Goal: Communication & Community: Answer question/provide support

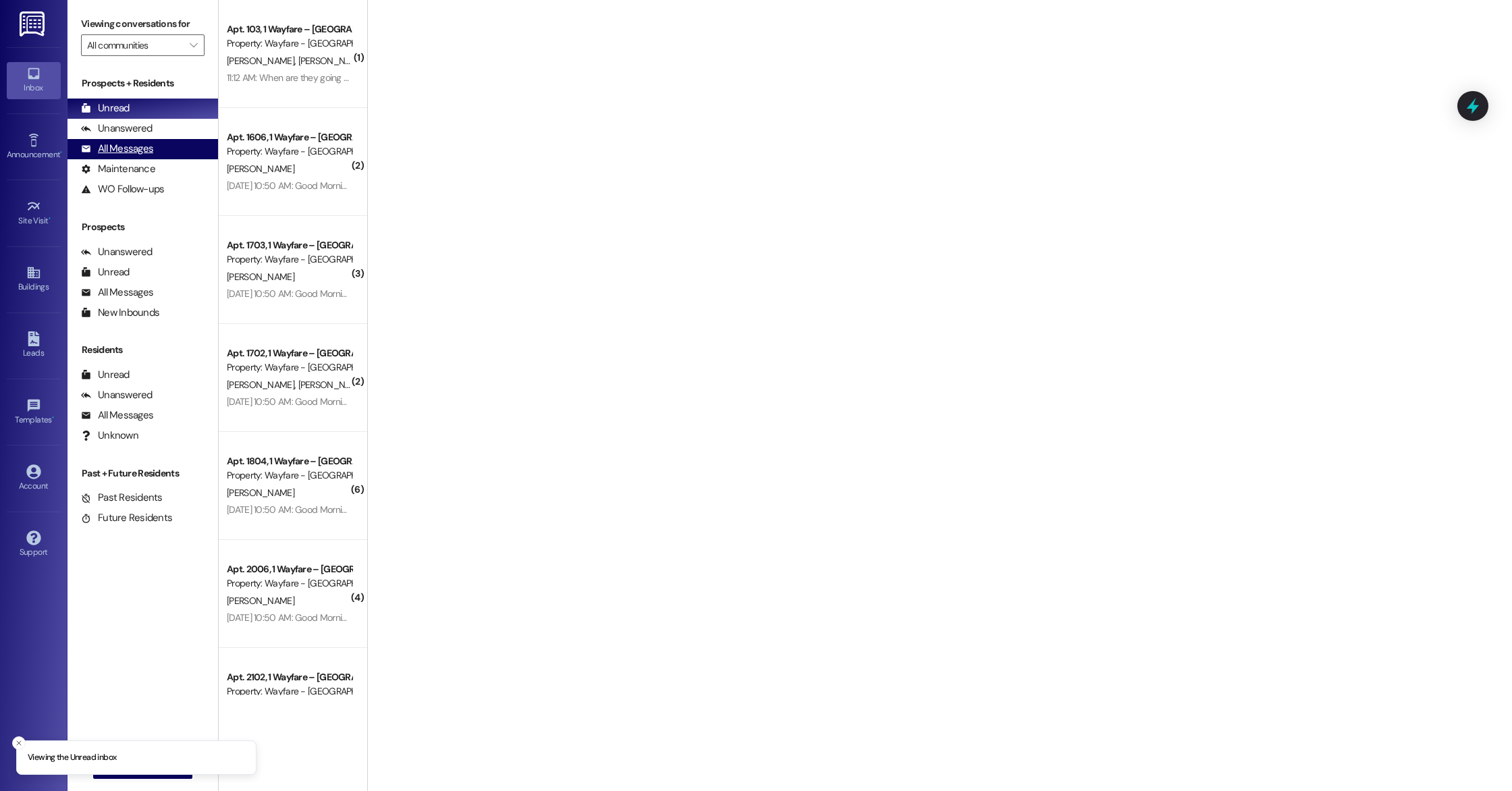
click at [99, 152] on div "All Messages" at bounding box center [116, 149] width 72 height 14
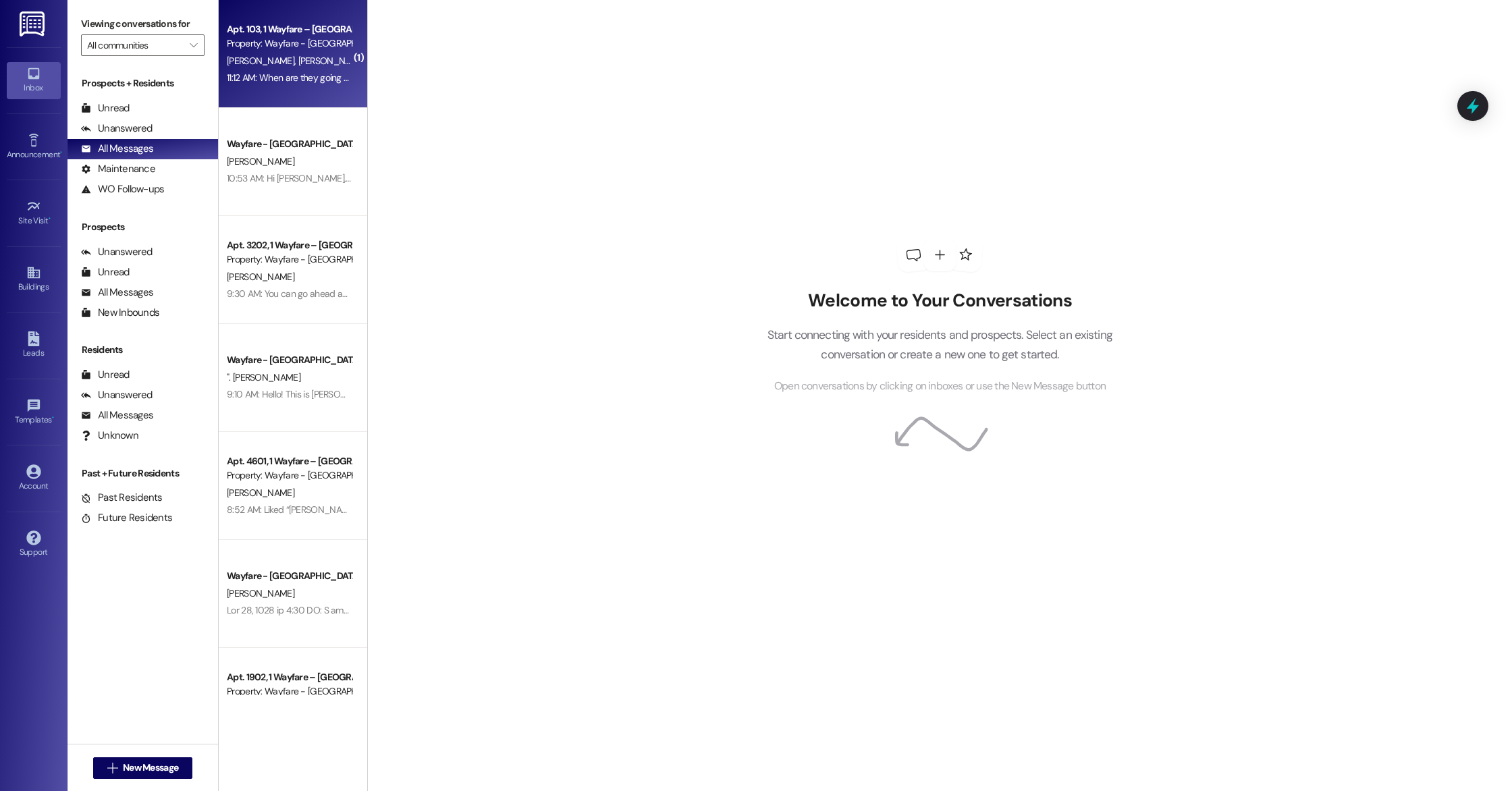
click at [291, 68] on div "C. Matlock D. Matlock" at bounding box center [289, 60] width 127 height 17
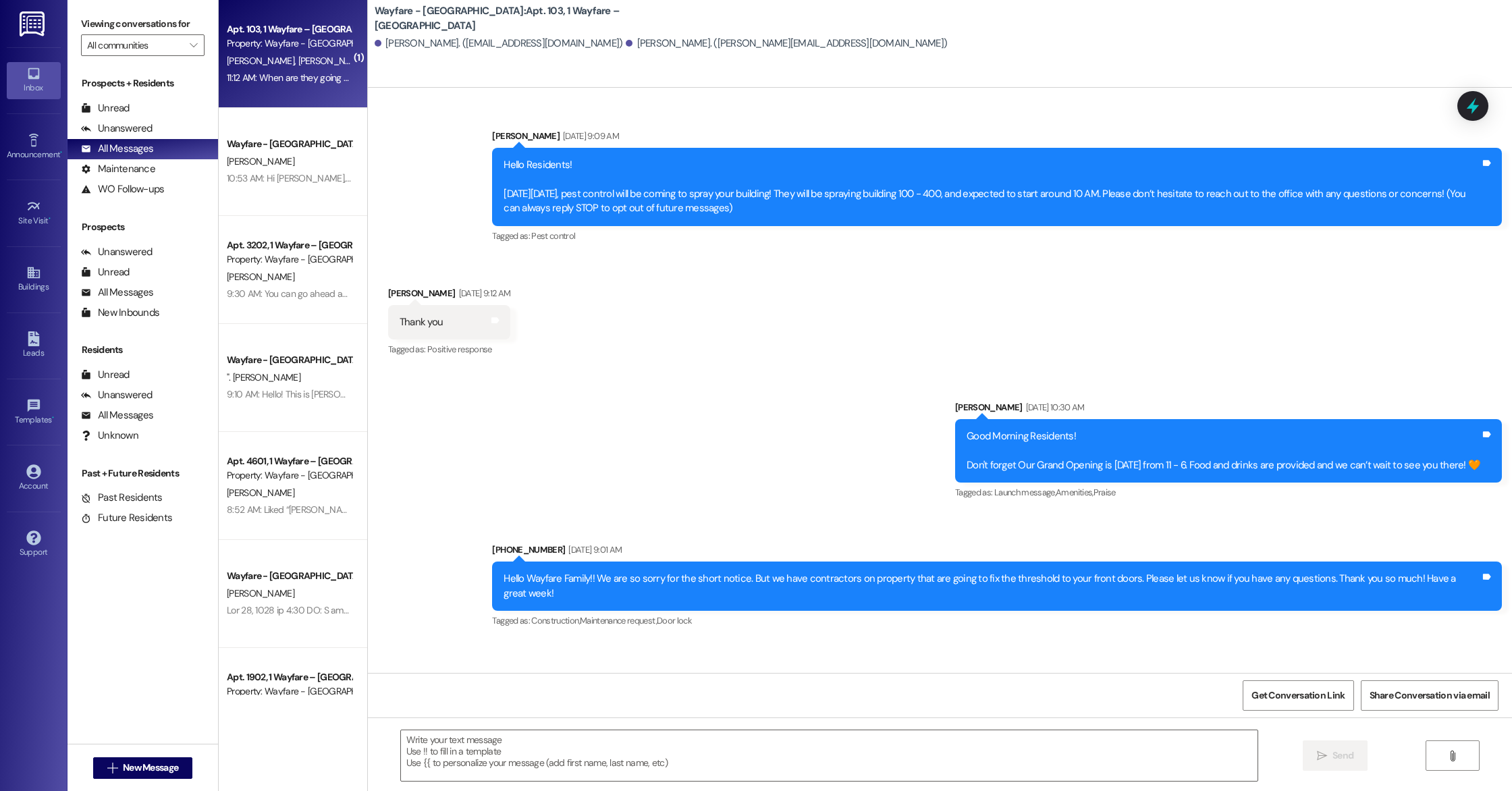
scroll to position [10368, 0]
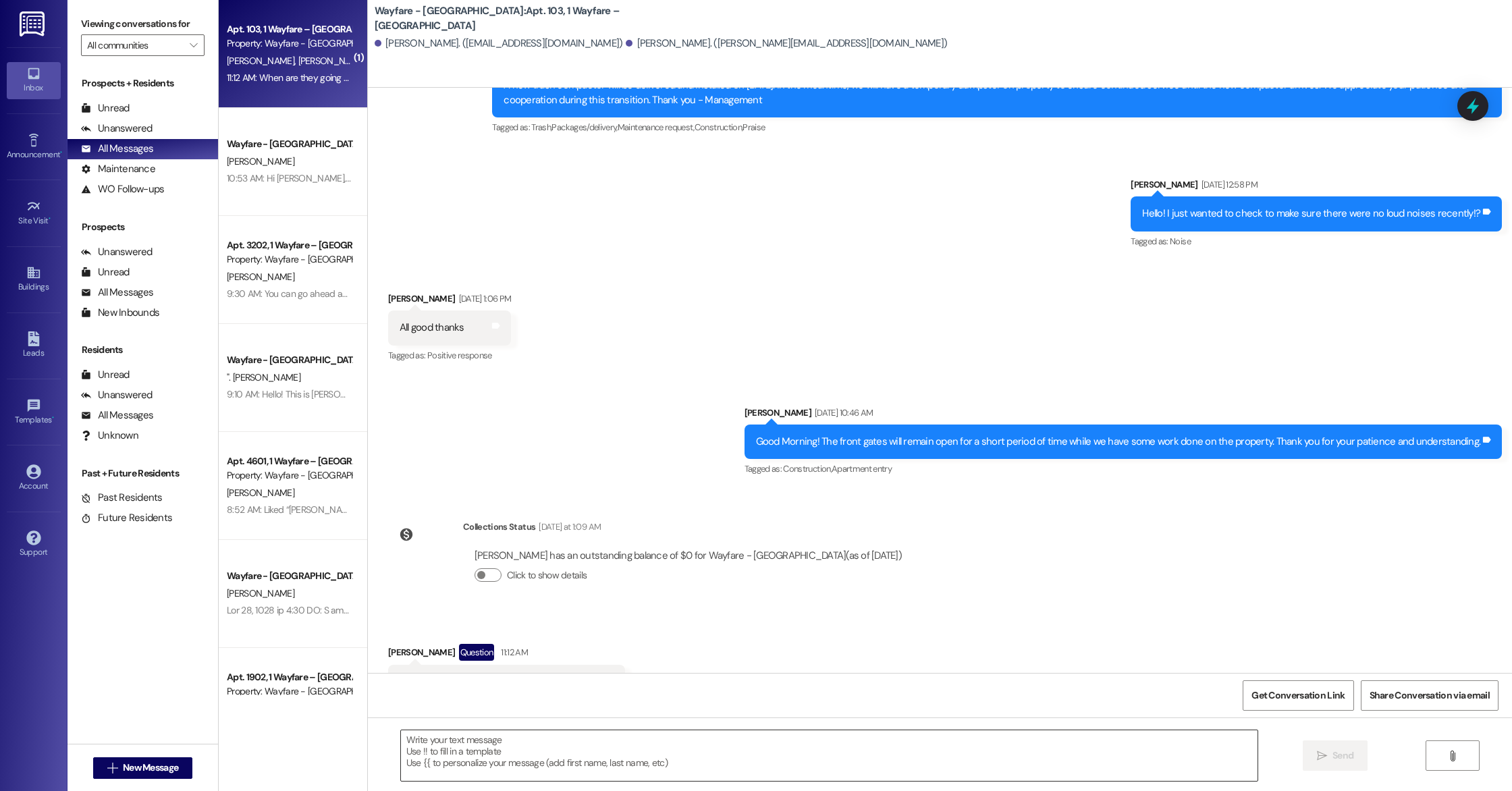
click at [468, 756] on textarea at bounding box center [828, 755] width 856 height 50
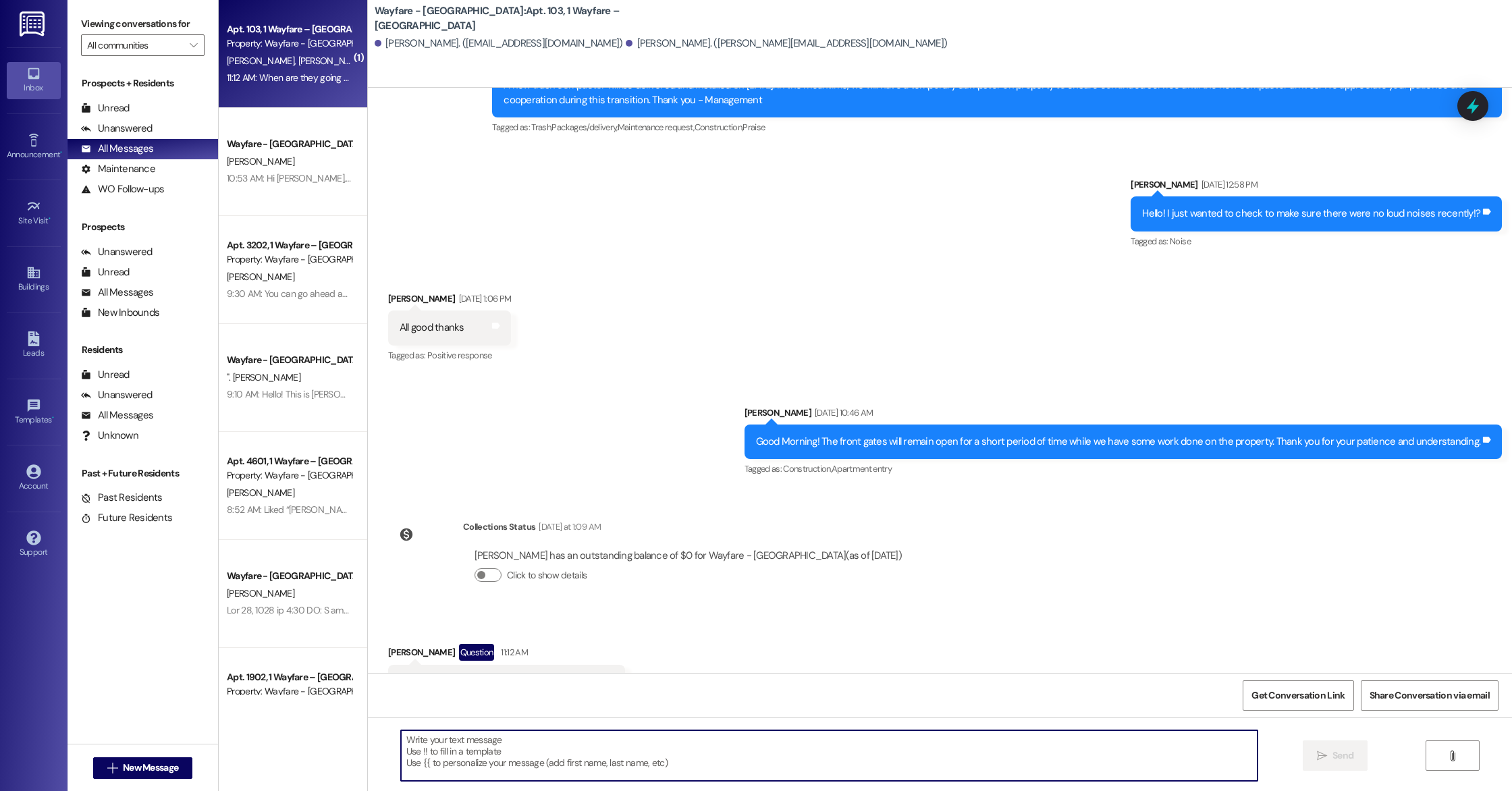
type textarea "G"
click at [603, 741] on textarea "Hi, good morning pest control comes by every thursday." at bounding box center [828, 755] width 856 height 50
click at [578, 741] on textarea "Hi, good morning pest control comes by every thursday." at bounding box center [828, 755] width 856 height 50
click at [792, 766] on textarea "Hi, good morning pest control comes by every Thursday." at bounding box center [828, 755] width 856 height 50
type textarea "Hi, good morning pest control comes by every Thursday."
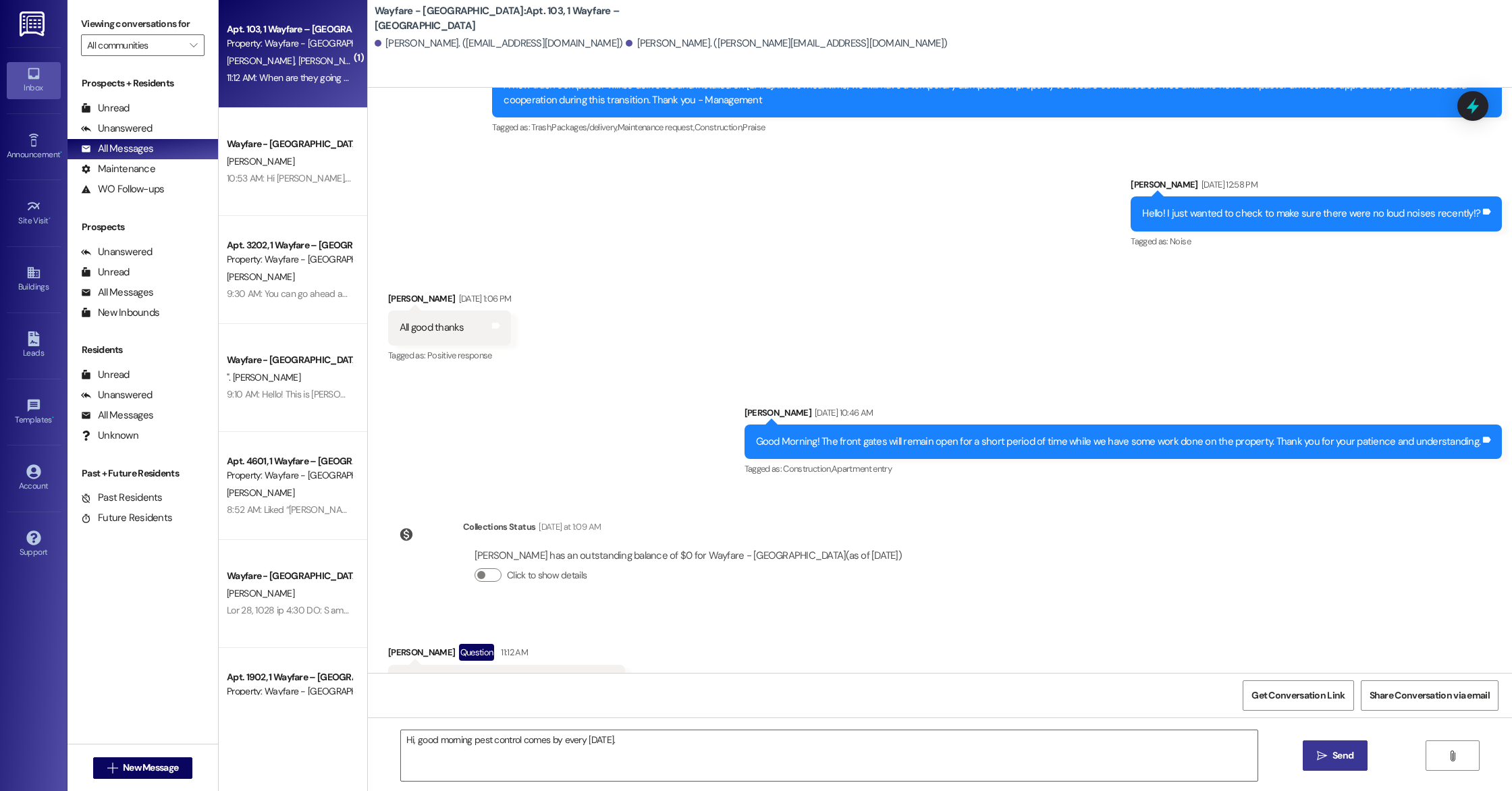
click at [1313, 745] on button " Send" at bounding box center [1335, 756] width 65 height 31
click at [617, 756] on textarea "Hi, good morning pest control comes by every Thursday." at bounding box center [830, 755] width 856 height 50
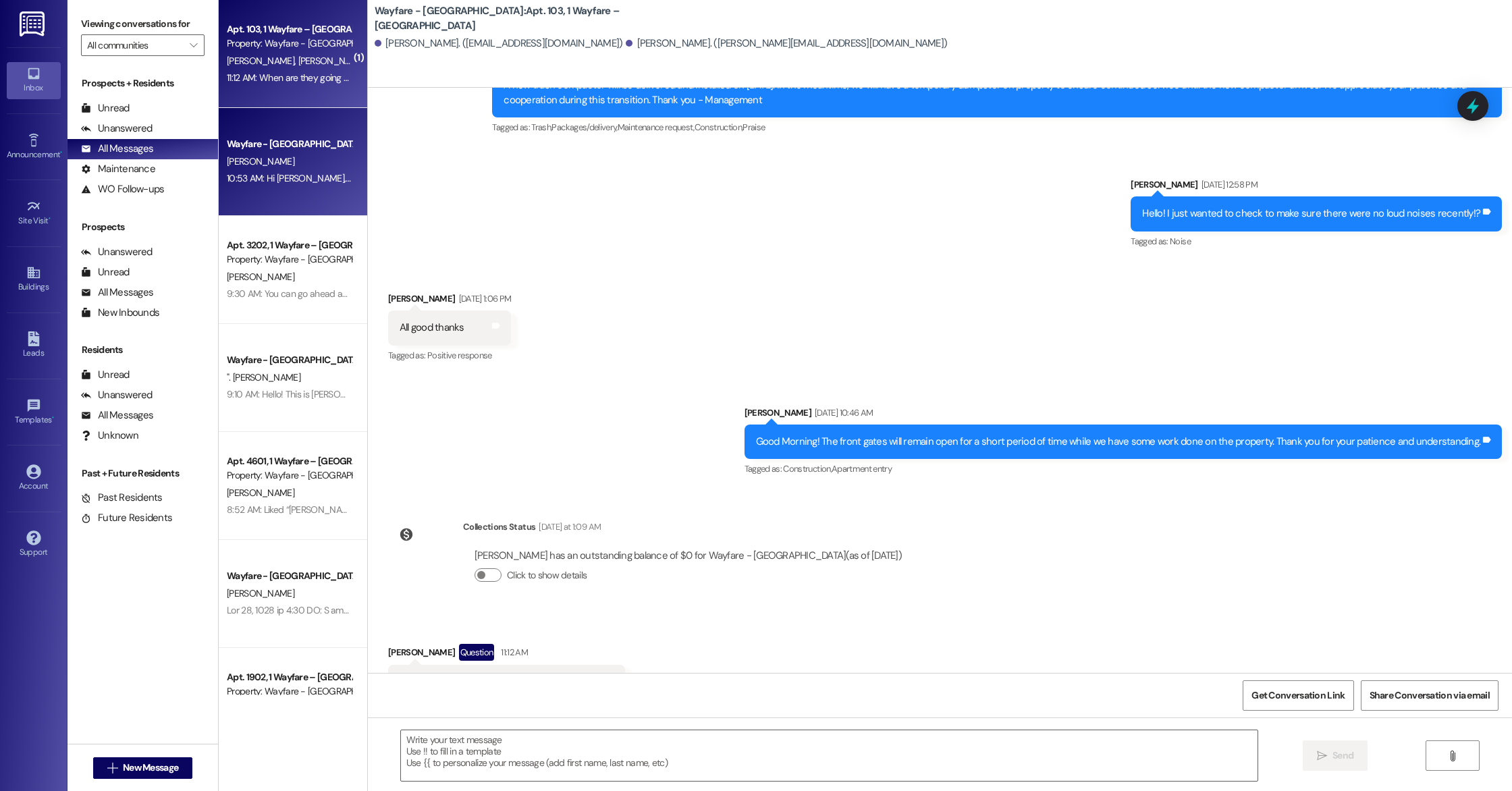
scroll to position [10367, 0]
click at [271, 198] on div "Wayfare - Cumberland Park Prospect J. Shelly 10:53 AM: Hi Justin, this is Cindy…" at bounding box center [293, 163] width 149 height 108
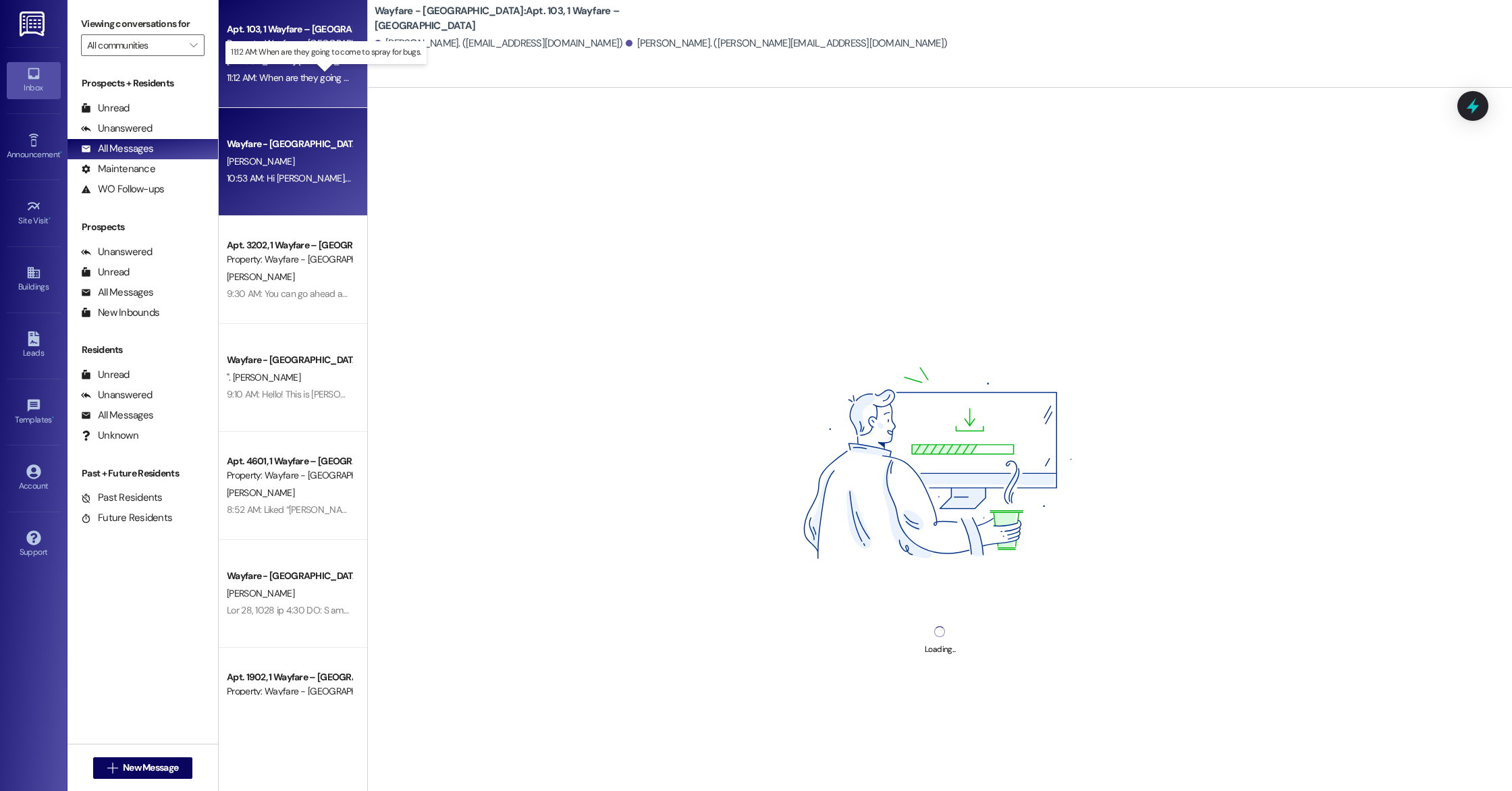
click at [273, 78] on div "11:12 AM: When are they going to come to spray for bugs. 11:12 AM: When are the…" at bounding box center [337, 78] width 221 height 12
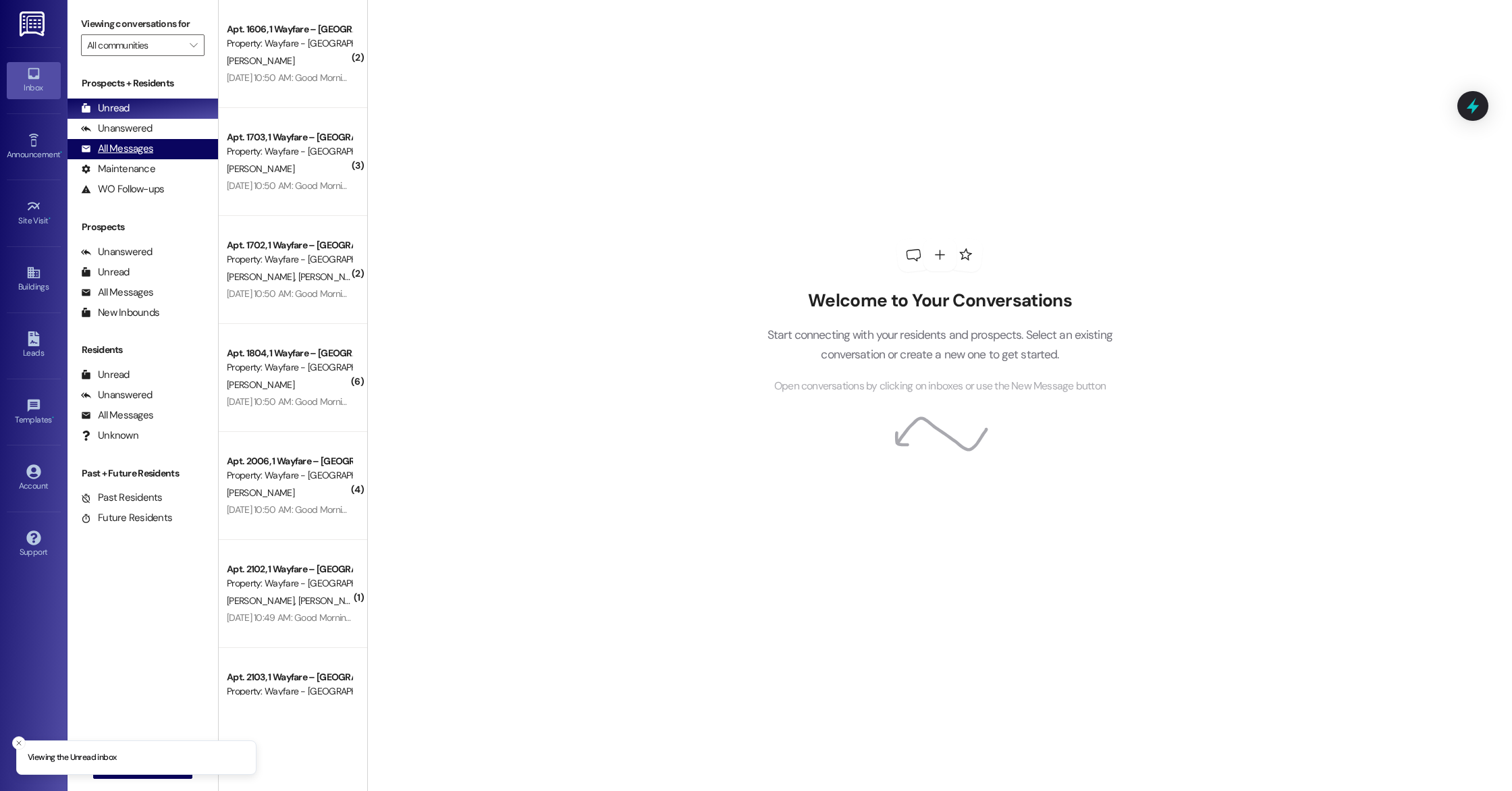
click at [131, 154] on div "All Messages" at bounding box center [116, 149] width 72 height 14
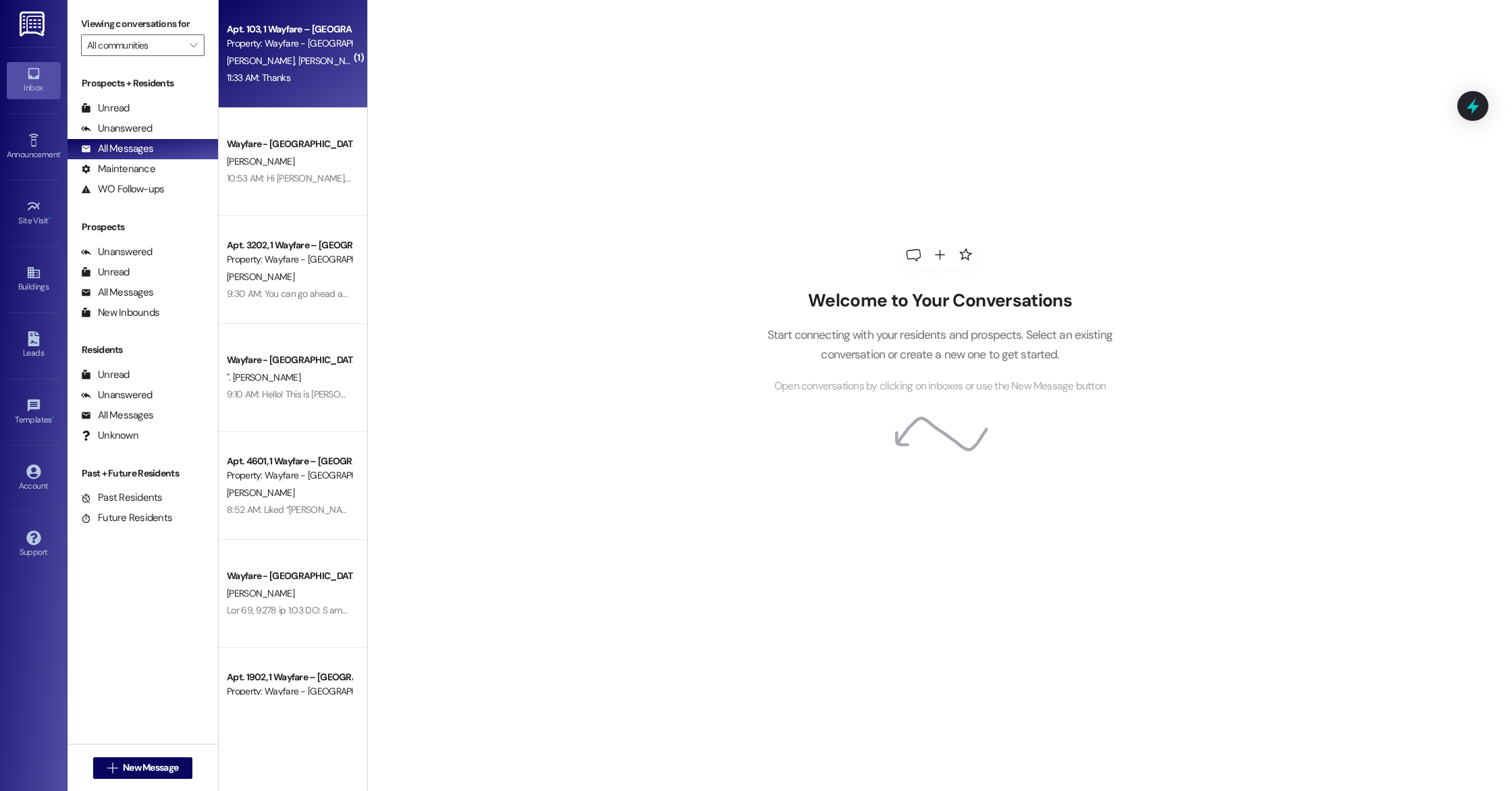
click at [276, 92] on div "Apt. 103, 1 Wayfare – [GEOGRAPHIC_DATA] Property: Wayfare - [GEOGRAPHIC_DATA][P…" at bounding box center [293, 54] width 149 height 108
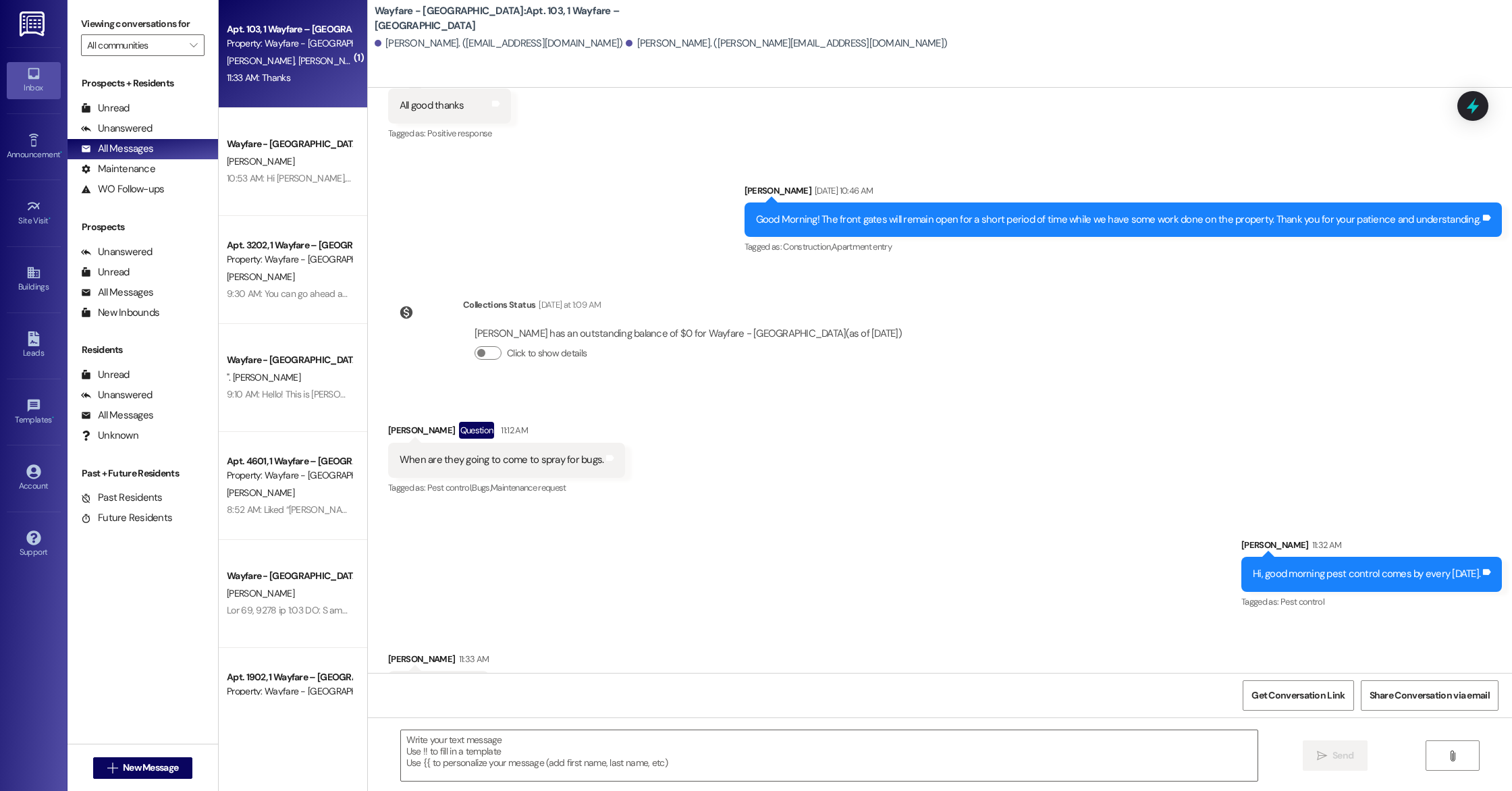
scroll to position [10596, 0]
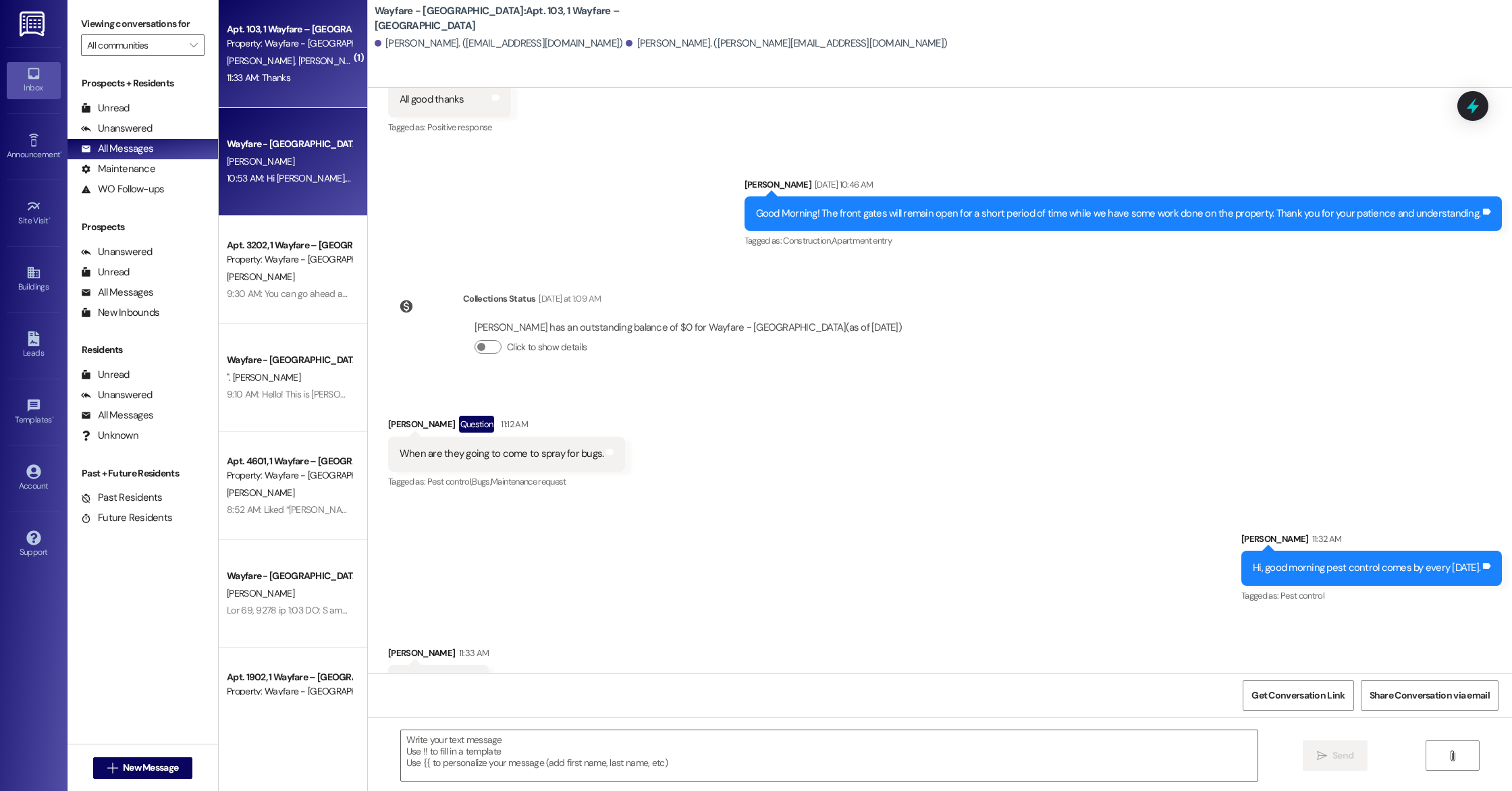
click at [316, 188] on div "Wayfare - [GEOGRAPHIC_DATA] [PERSON_NAME] 10:53 AM: Hi [PERSON_NAME], this is […" at bounding box center [293, 163] width 149 height 108
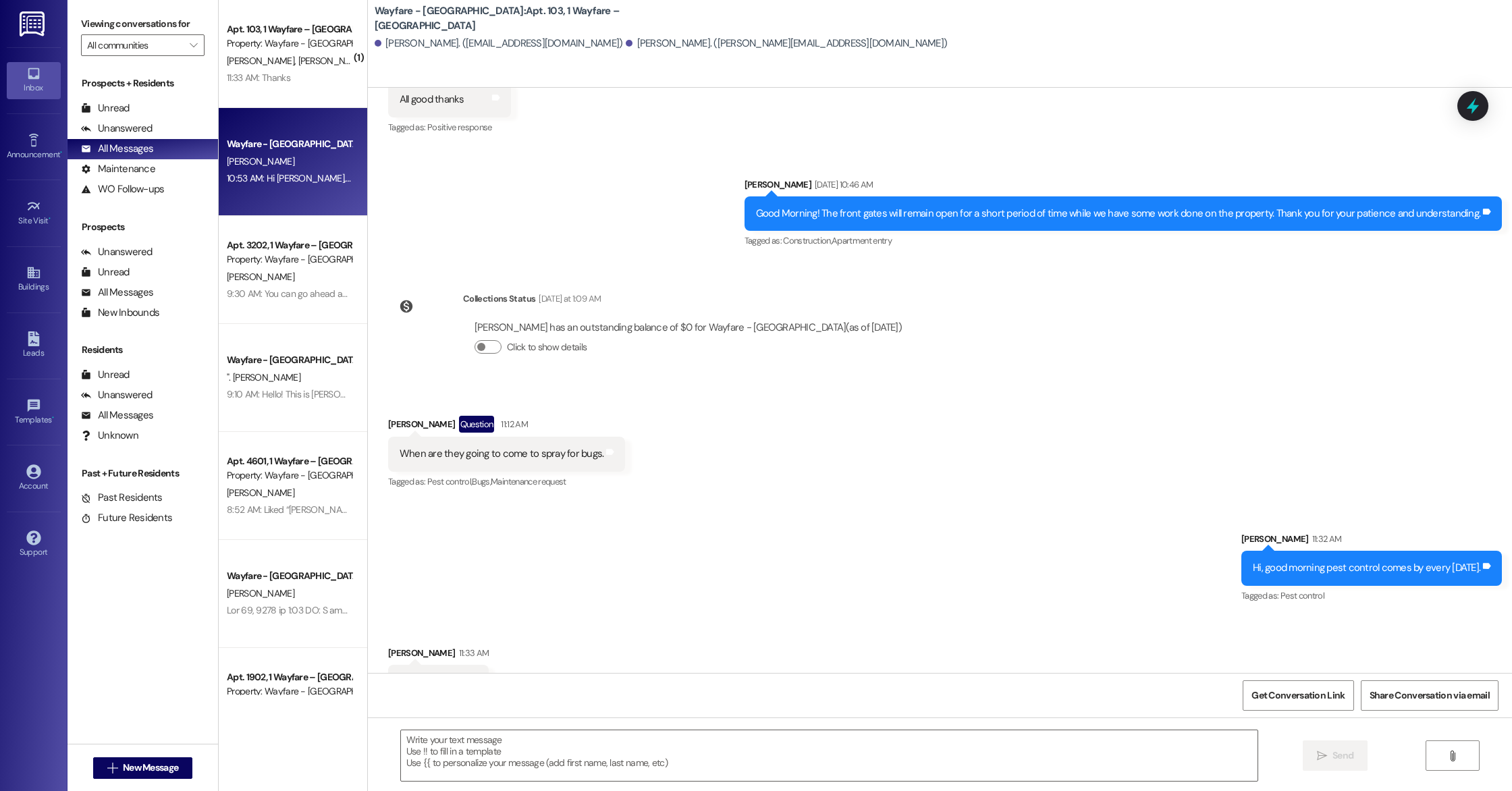
scroll to position [0, 0]
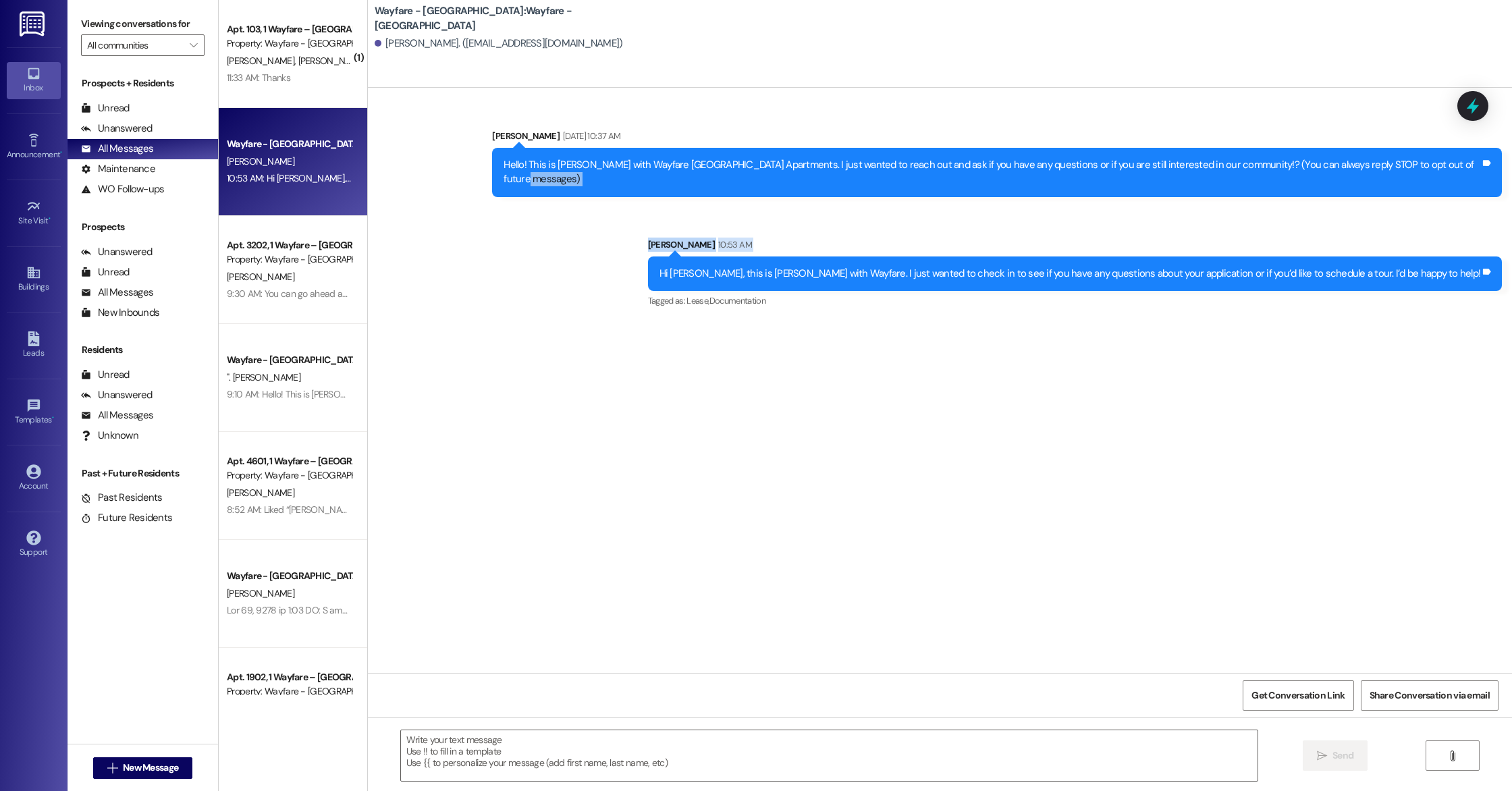
drag, startPoint x: 762, startPoint y: 258, endPoint x: 449, endPoint y: 396, distance: 342.1
click at [449, 396] on div "Sent via SMS Mason Rucker Sep 12, 2025 at 10:37 AM Hello! This is Mason with Wa…" at bounding box center [939, 380] width 1144 height 585
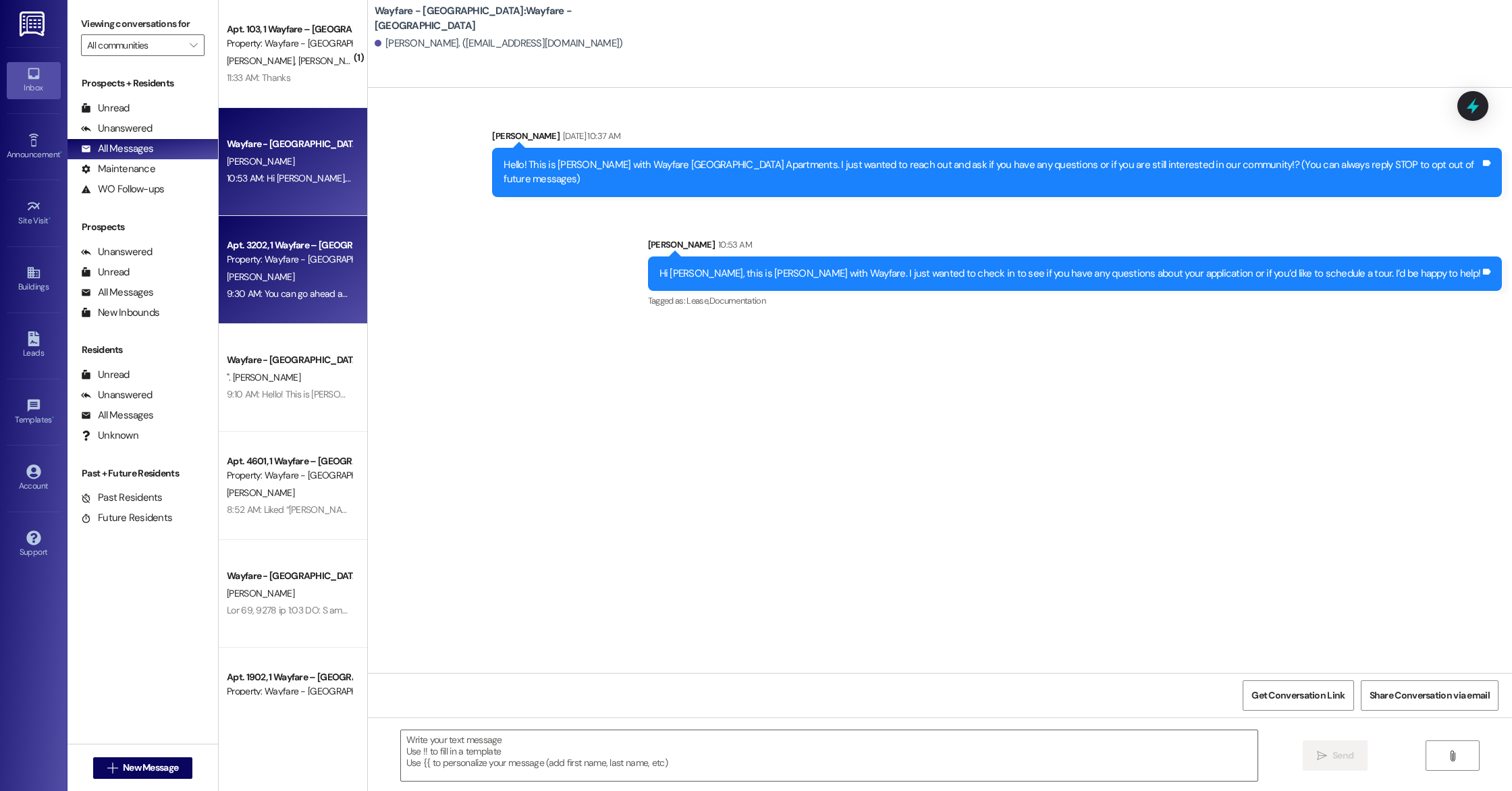
click at [273, 280] on div "J. Ickes" at bounding box center [289, 277] width 127 height 17
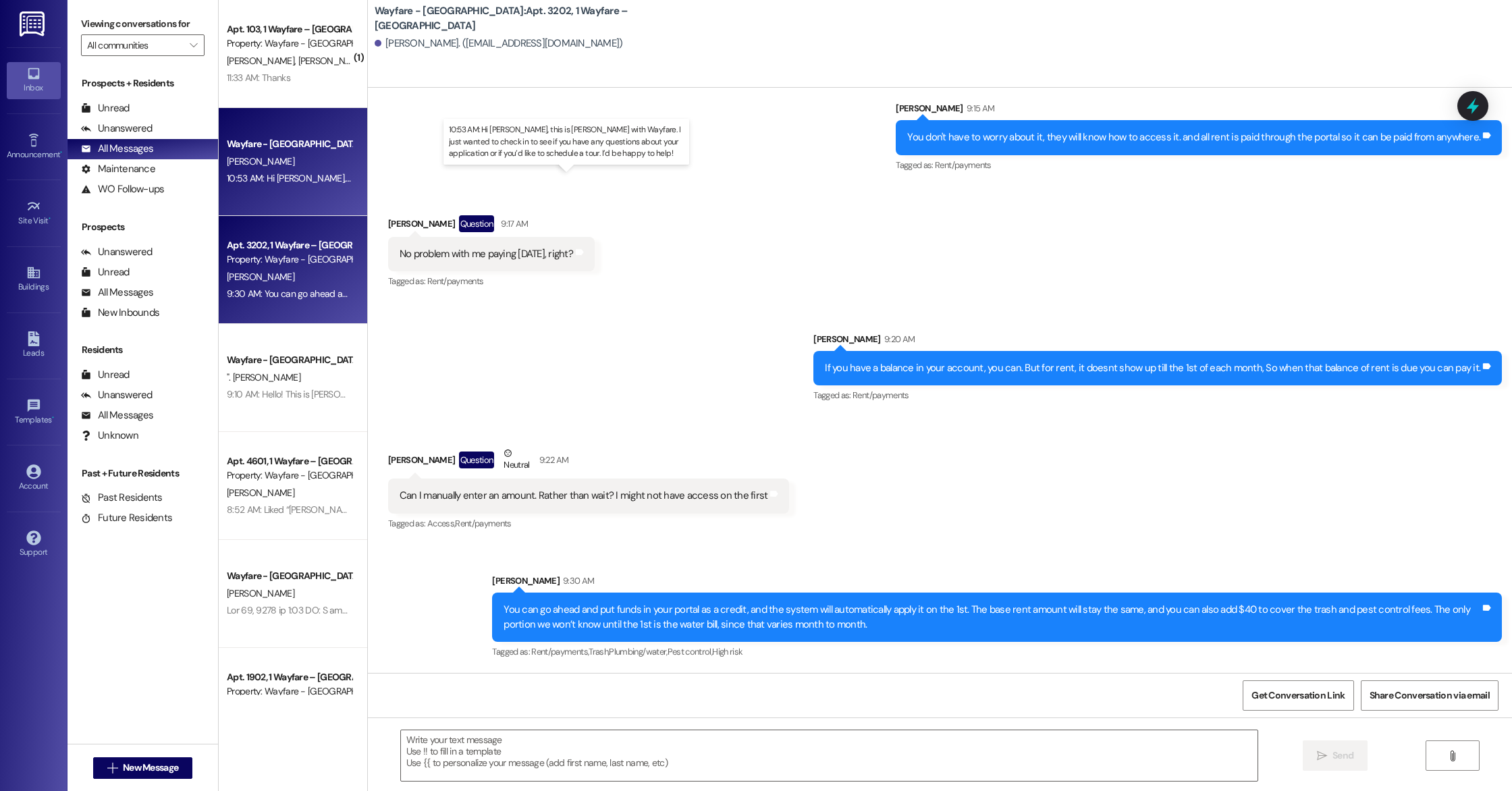
click at [281, 176] on div "10:53 AM: Hi Justin, this is Cindy with Wayfare. I just wanted to check in to s…" at bounding box center [624, 178] width 795 height 12
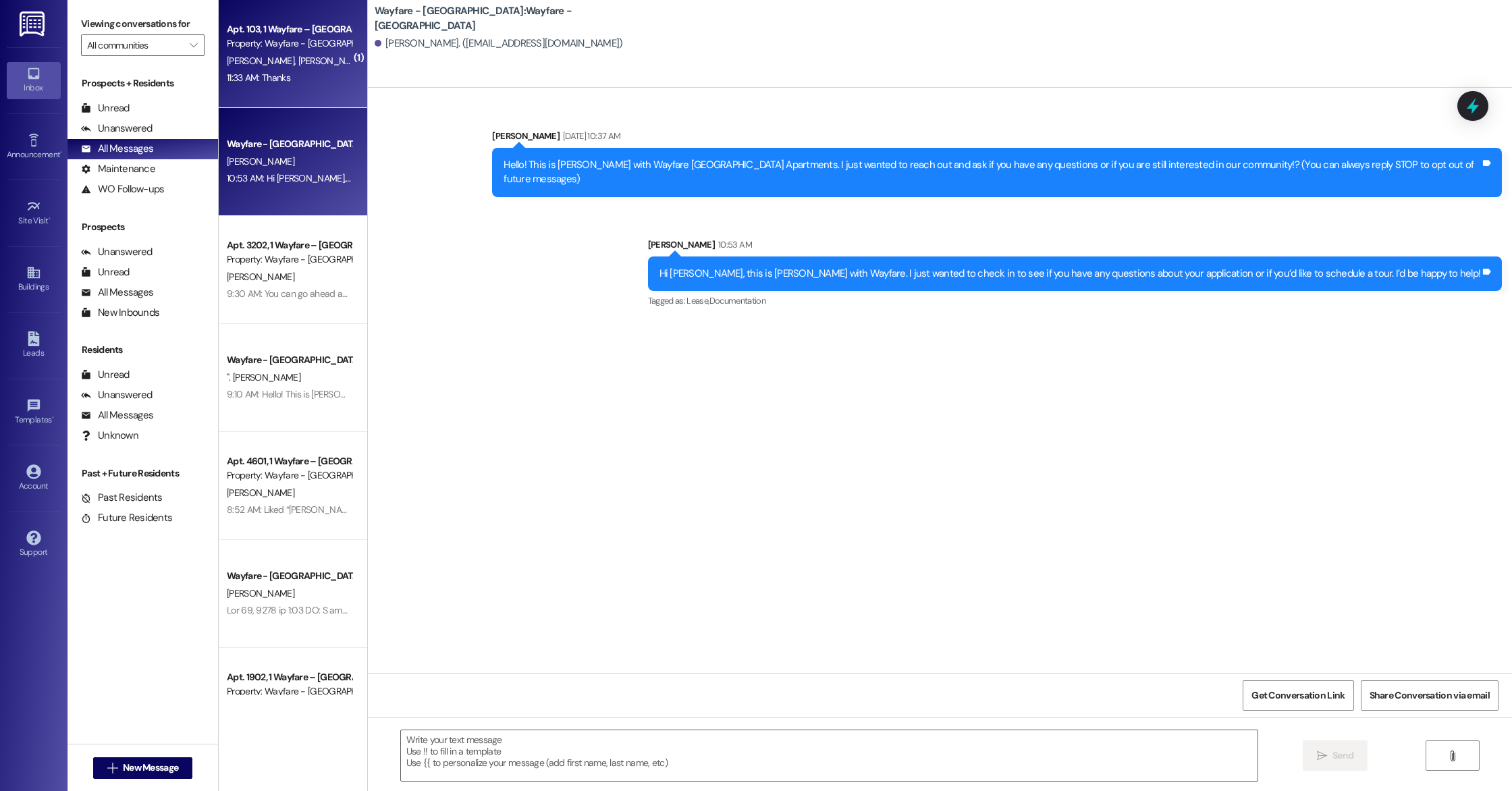
scroll to position [0, 0]
click at [263, 83] on div "11:33 AM: Thanks 11:33 AM: Thanks" at bounding box center [258, 78] width 63 height 12
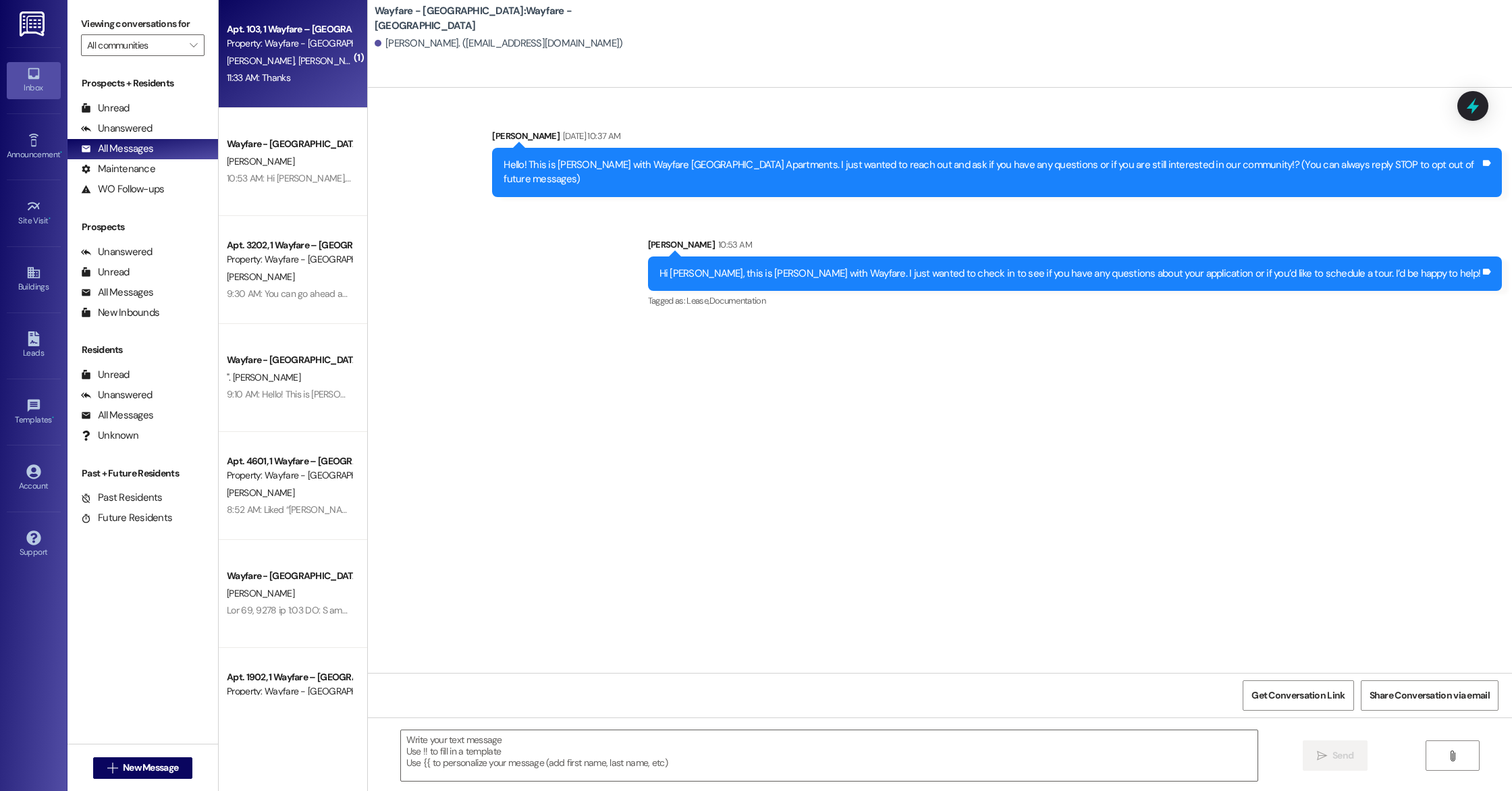
scroll to position [10596, 0]
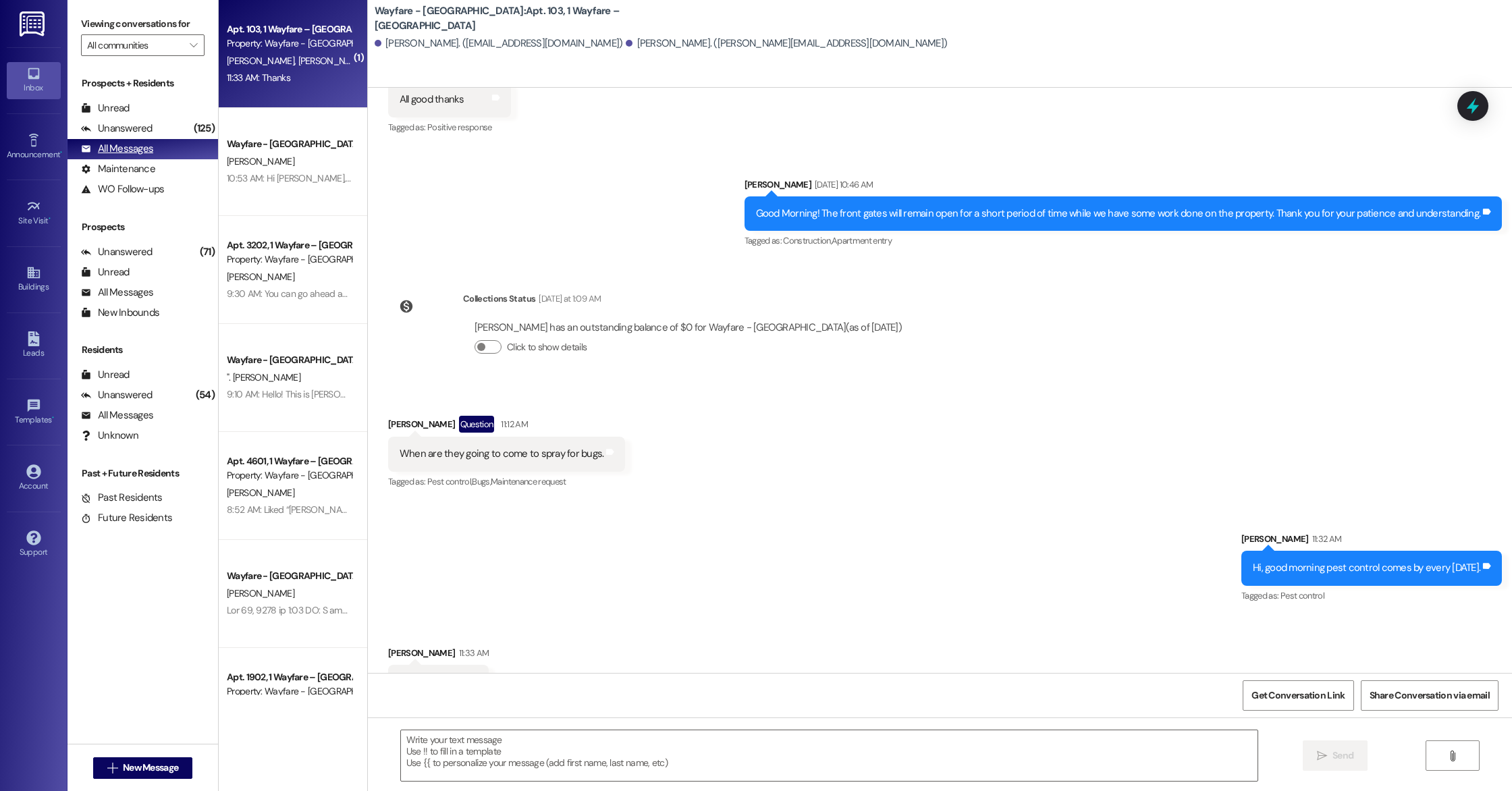
click at [85, 147] on icon at bounding box center [86, 149] width 9 height 7
click at [85, 131] on icon at bounding box center [86, 128] width 10 height 10
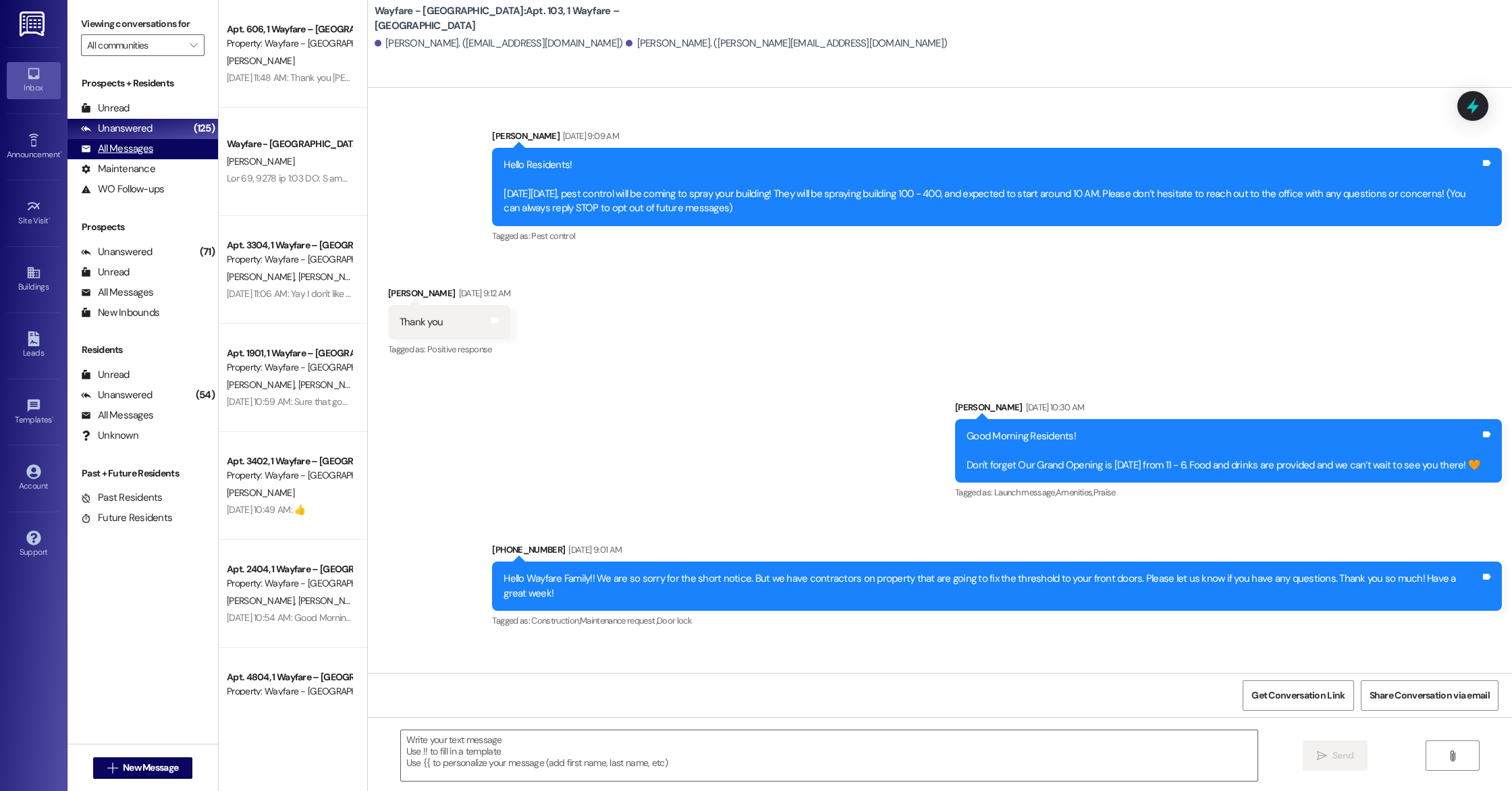
scroll to position [10595, 0]
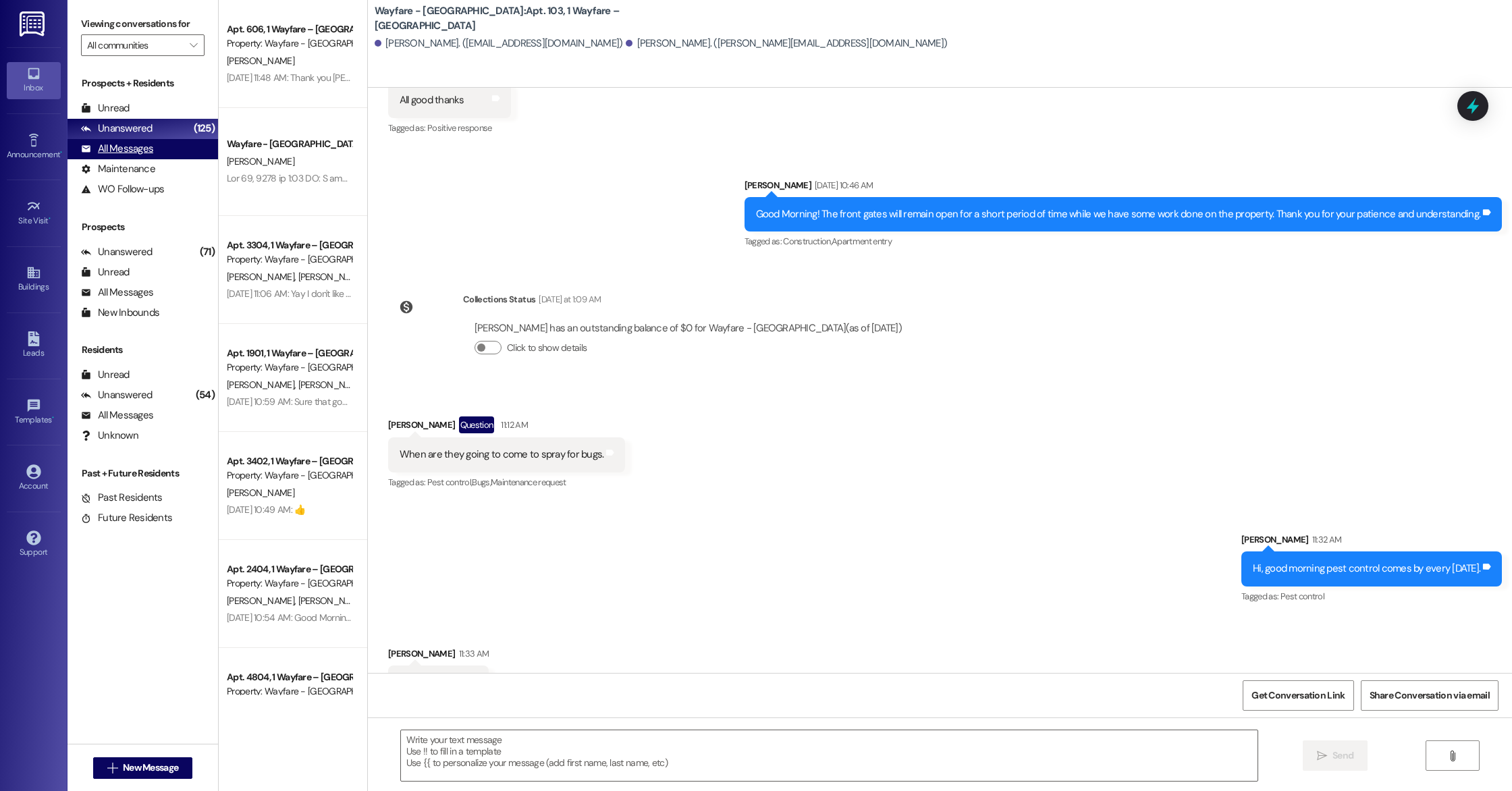
click at [87, 142] on div "All Messages" at bounding box center [116, 149] width 72 height 14
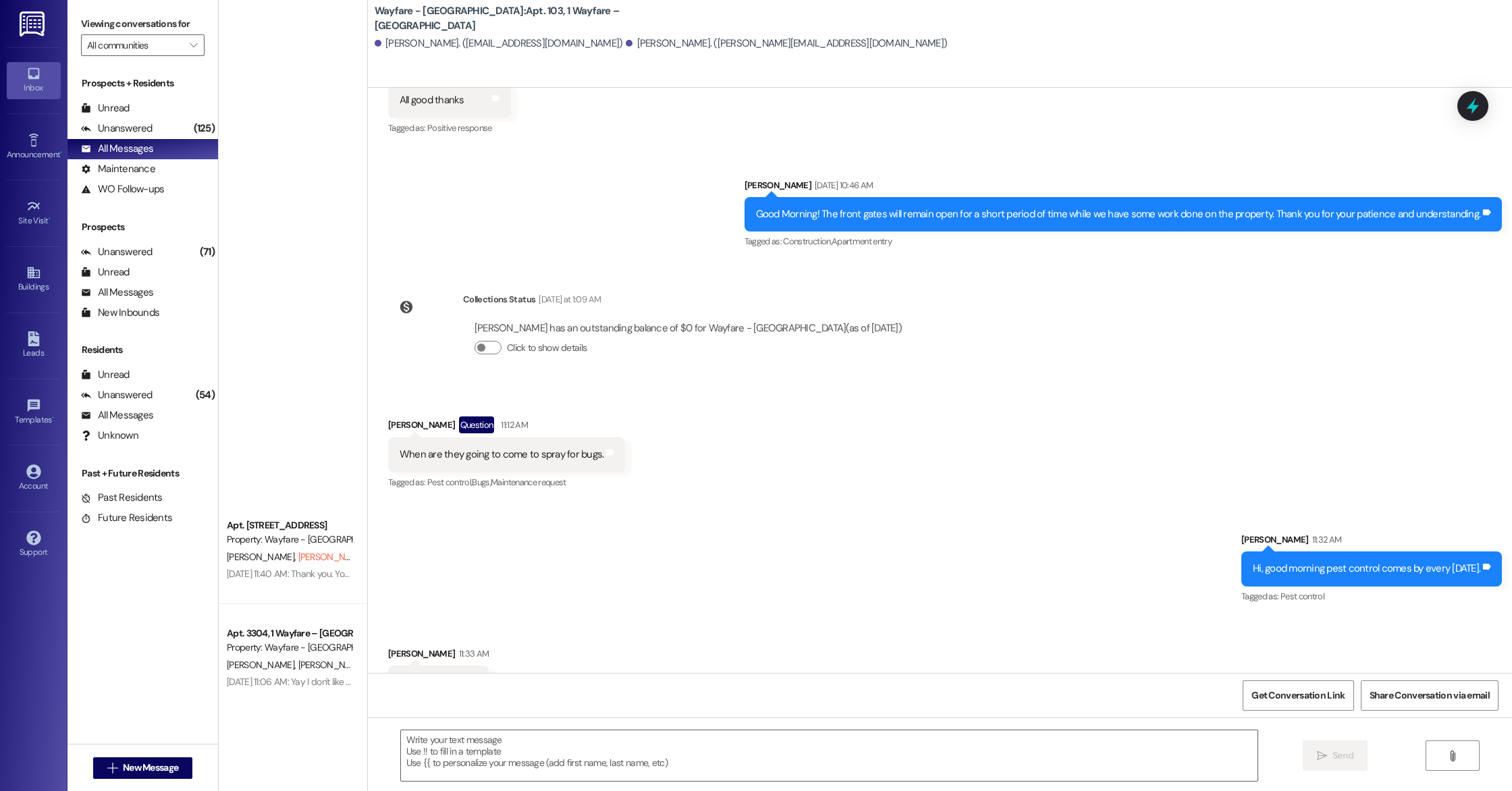
scroll to position [0, 0]
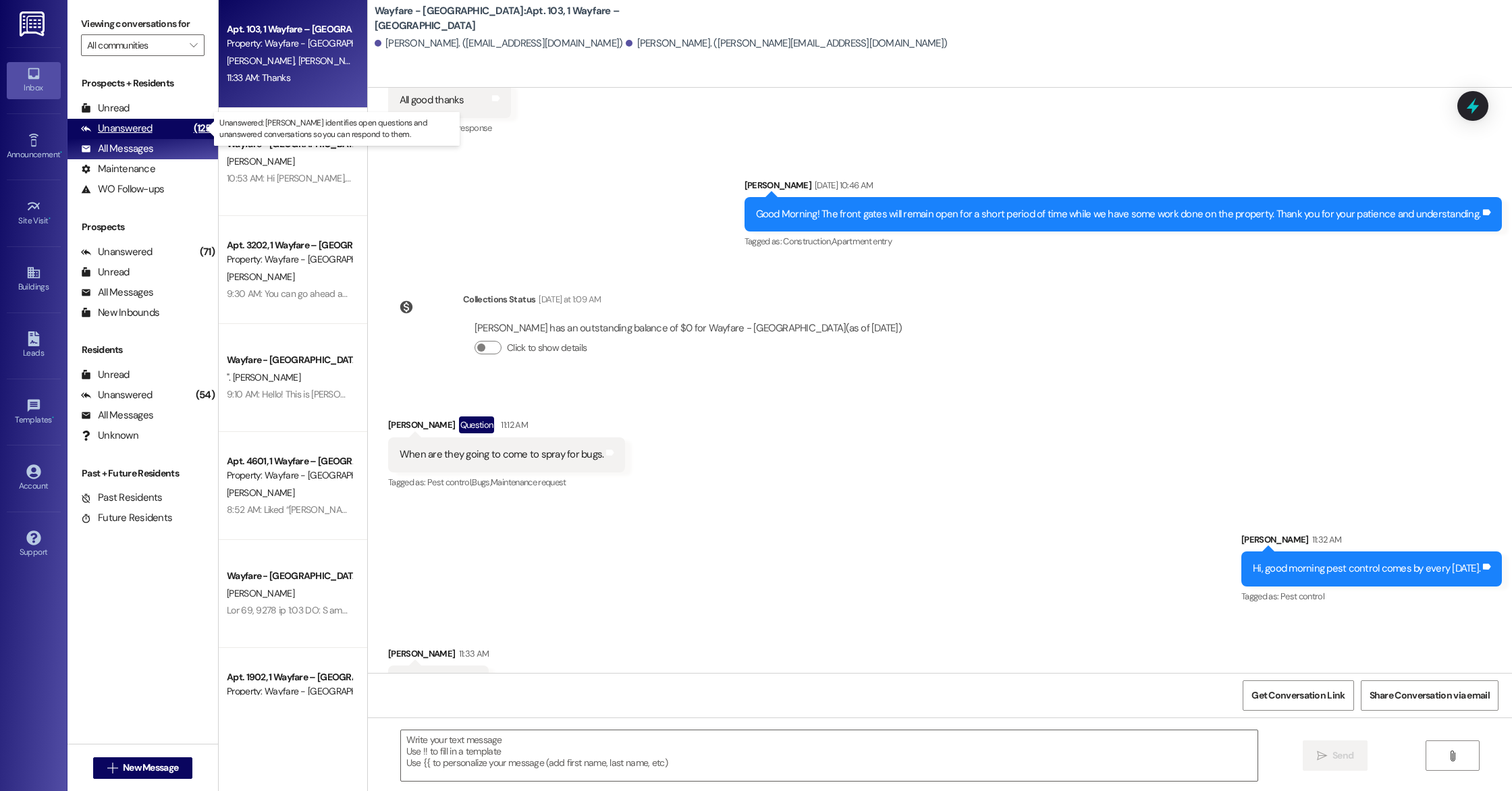
click at [141, 125] on div "Unanswered" at bounding box center [116, 128] width 72 height 14
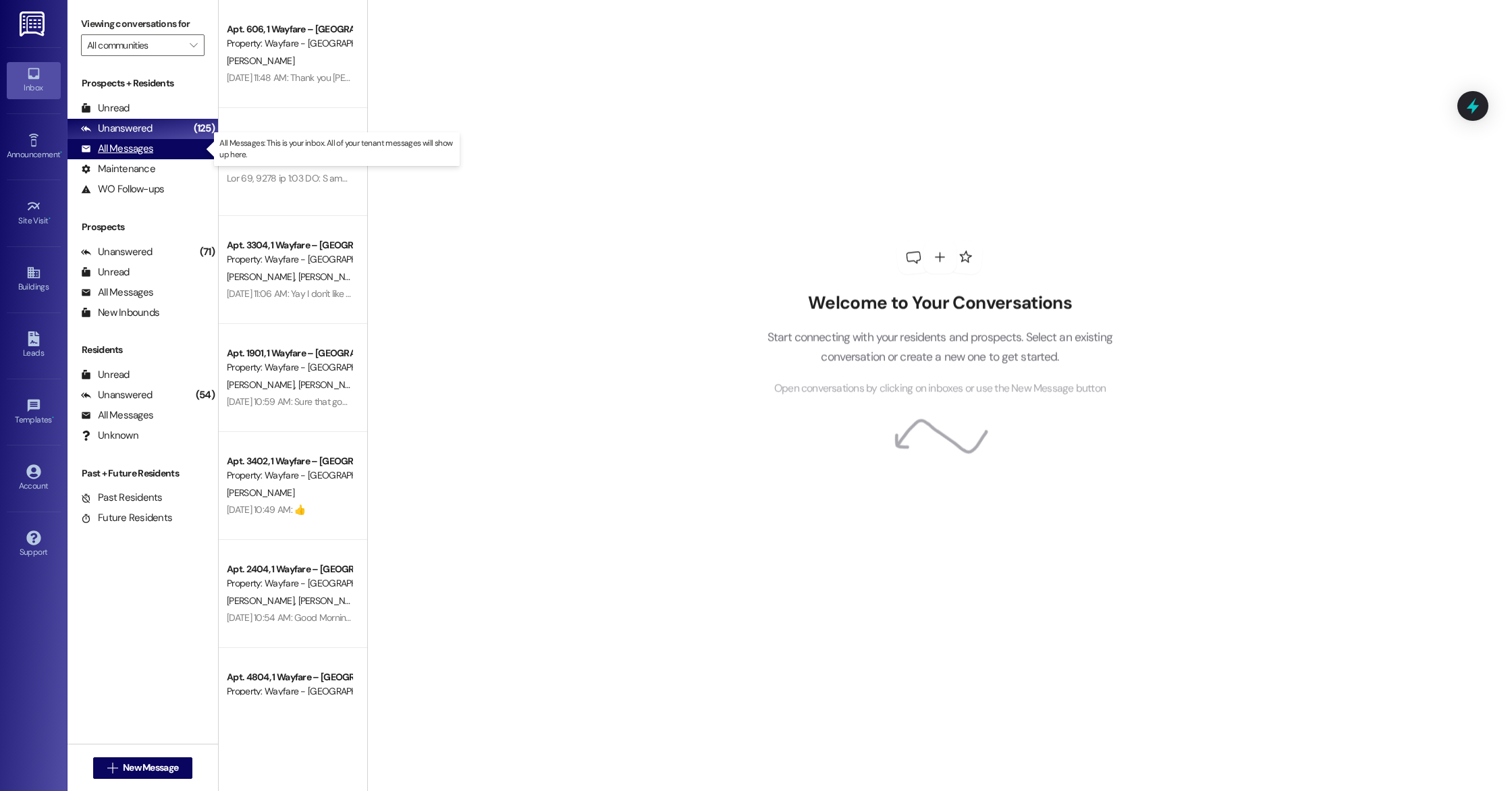
click at [140, 141] on div "All Messages (undefined)" at bounding box center [143, 149] width 151 height 21
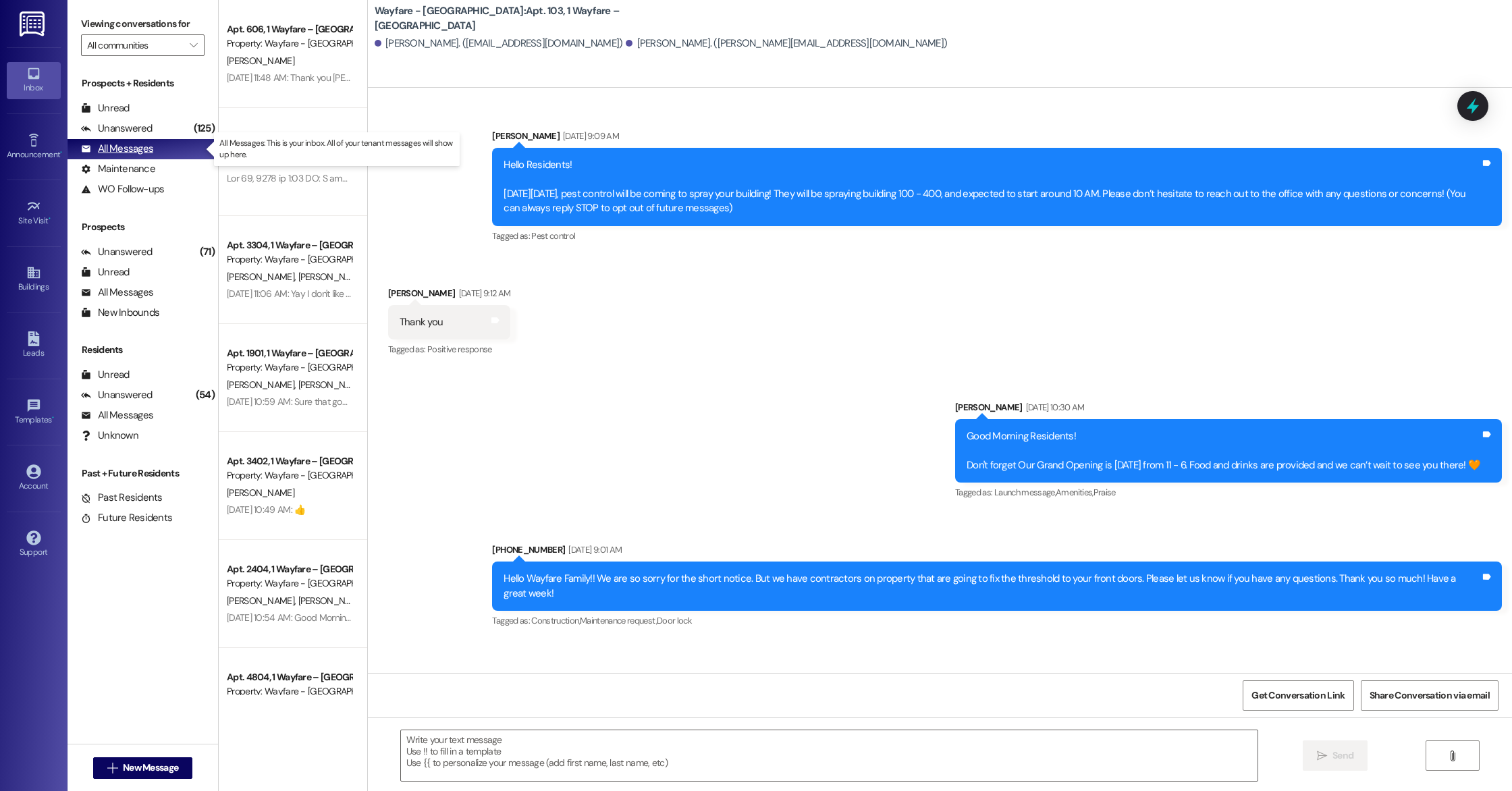
scroll to position [10595, 0]
